Goal: Find specific page/section: Find specific page/section

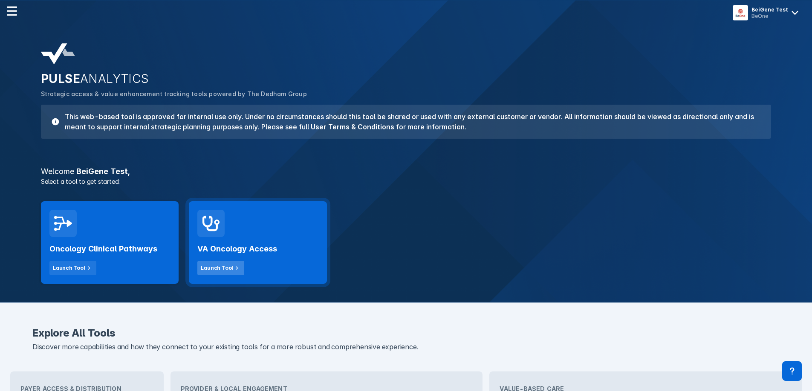
click at [219, 263] on button "Launch Tool" at bounding box center [220, 268] width 47 height 14
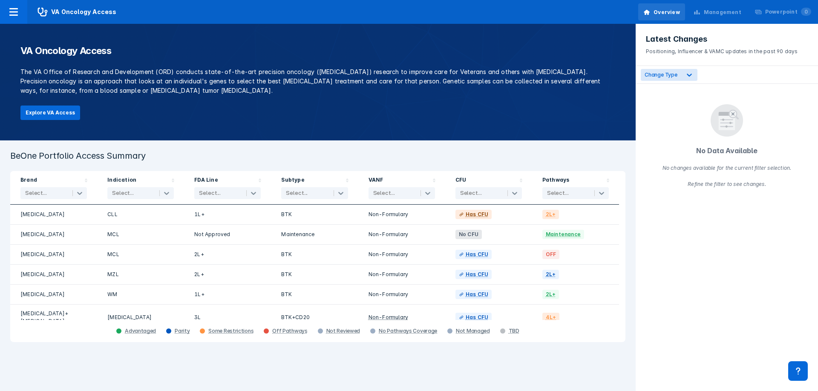
click at [730, 6] on div "Management" at bounding box center [717, 12] width 58 height 18
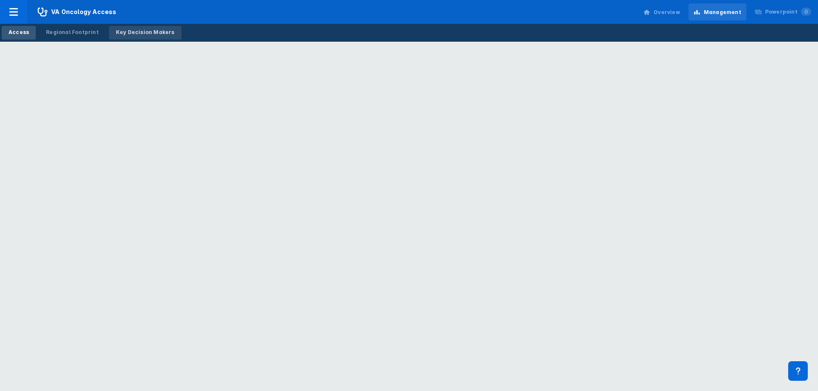
click at [137, 33] on div "Key Decision Makers" at bounding box center [145, 33] width 59 height 8
